Goal: Use online tool/utility: Utilize a website feature to perform a specific function

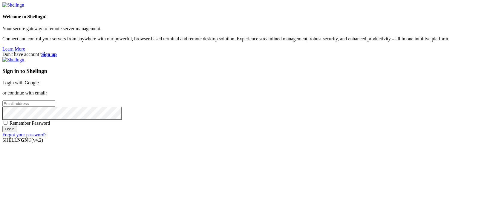
click at [39, 80] on link "Login with Google" at bounding box center [20, 82] width 36 height 5
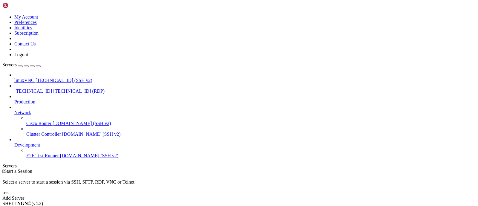
click at [42, 88] on span "[TECHNICAL_ID]" at bounding box center [33, 90] width 38 height 5
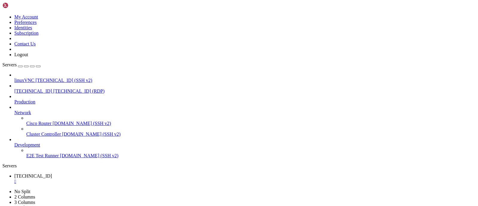
drag, startPoint x: 402, startPoint y: 299, endPoint x: 405, endPoint y: 362, distance: 63.4
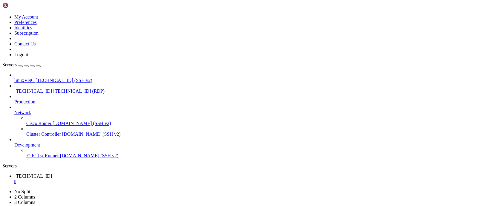
drag, startPoint x: 403, startPoint y: 327, endPoint x: 405, endPoint y: 382, distance: 55.3
drag, startPoint x: 403, startPoint y: 345, endPoint x: 405, endPoint y: 379, distance: 34.1
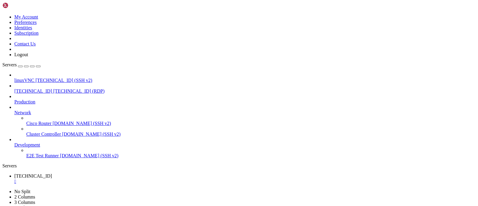
drag, startPoint x: 403, startPoint y: 370, endPoint x: 405, endPoint y: 388, distance: 18.3
drag, startPoint x: 404, startPoint y: 372, endPoint x: 405, endPoint y: 391, distance: 19.7
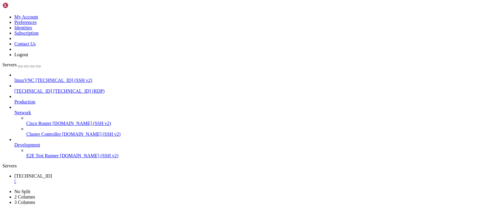
drag, startPoint x: 401, startPoint y: 359, endPoint x: 402, endPoint y: 394, distance: 35.3
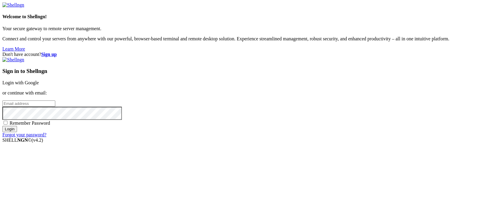
click at [39, 80] on link "Login with Google" at bounding box center [20, 82] width 36 height 5
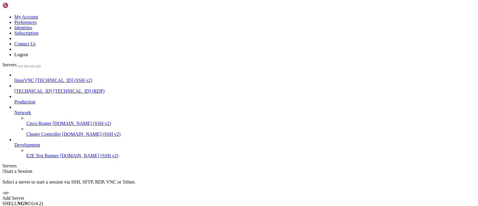
click at [40, 88] on span "[TECHNICAL_ID]" at bounding box center [33, 90] width 38 height 5
click at [53, 88] on span "[TECHNICAL_ID] (RDP)" at bounding box center [78, 90] width 51 height 5
click at [38, 88] on span "[TECHNICAL_ID]" at bounding box center [33, 90] width 38 height 5
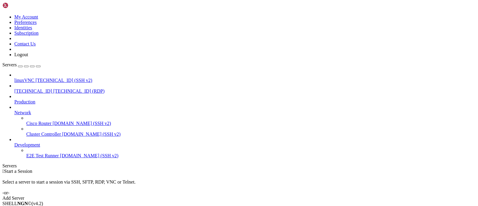
click at [38, 88] on span "[TECHNICAL_ID]" at bounding box center [33, 90] width 38 height 5
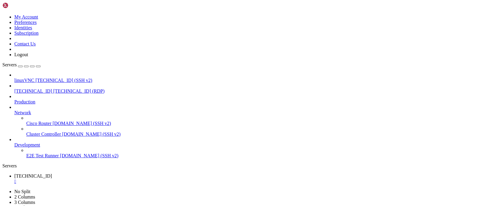
drag, startPoint x: 402, startPoint y: 357, endPoint x: 401, endPoint y: 373, distance: 15.8
